Goal: Register for event/course

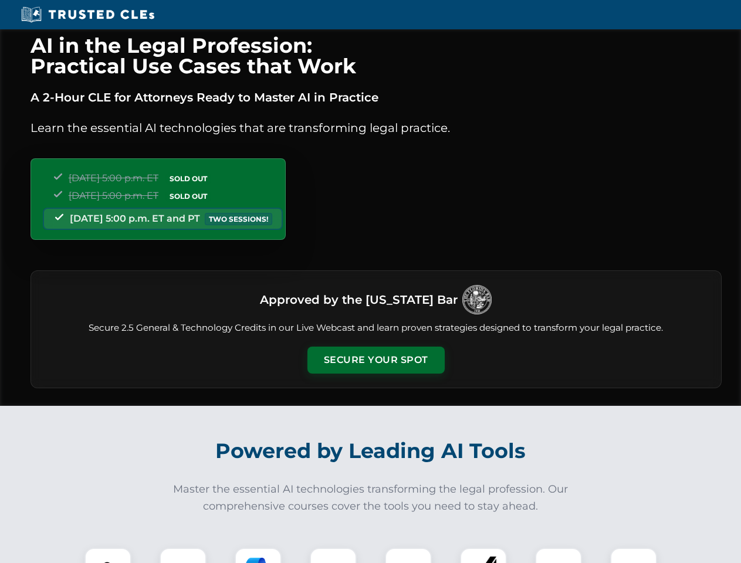
click at [375, 360] on button "Secure Your Spot" at bounding box center [375, 360] width 137 height 27
click at [108, 556] on img at bounding box center [108, 571] width 34 height 34
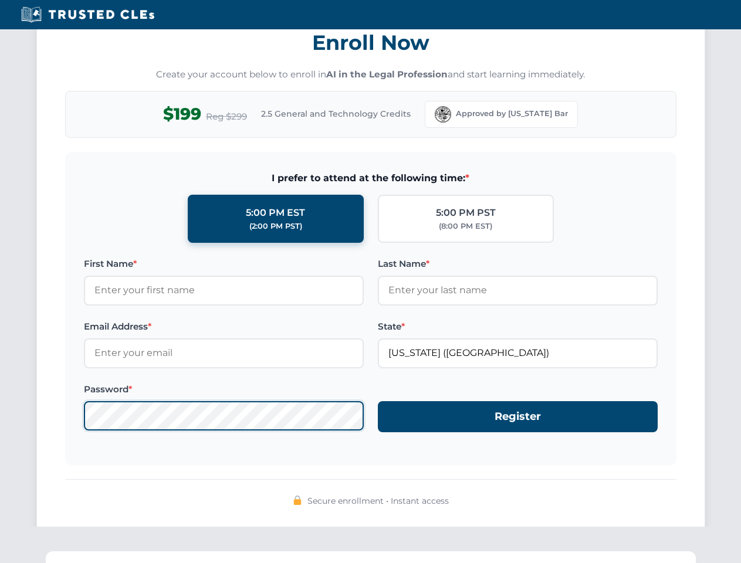
scroll to position [1152, 0]
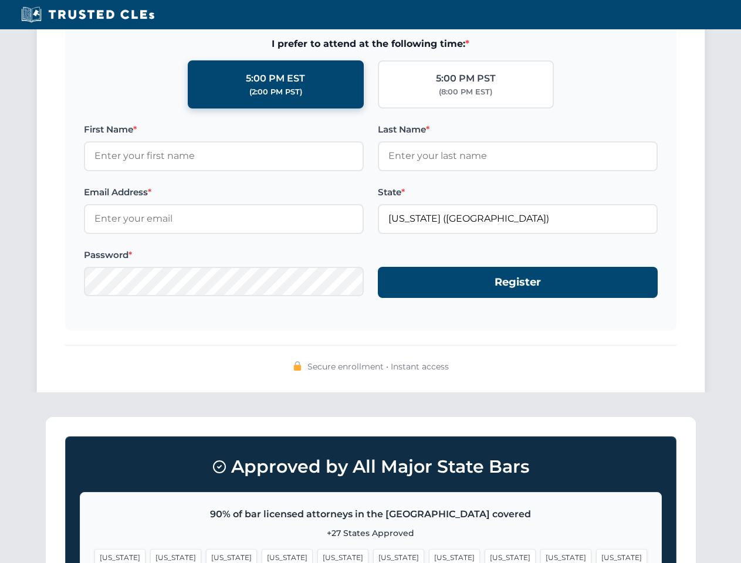
click at [262, 556] on span "[US_STATE]" at bounding box center [287, 557] width 51 height 17
click at [373, 556] on span "[US_STATE]" at bounding box center [398, 557] width 51 height 17
click at [429, 556] on span "[US_STATE]" at bounding box center [454, 557] width 51 height 17
click at [540, 556] on span "[US_STATE]" at bounding box center [565, 557] width 51 height 17
